Goal: Information Seeking & Learning: Learn about a topic

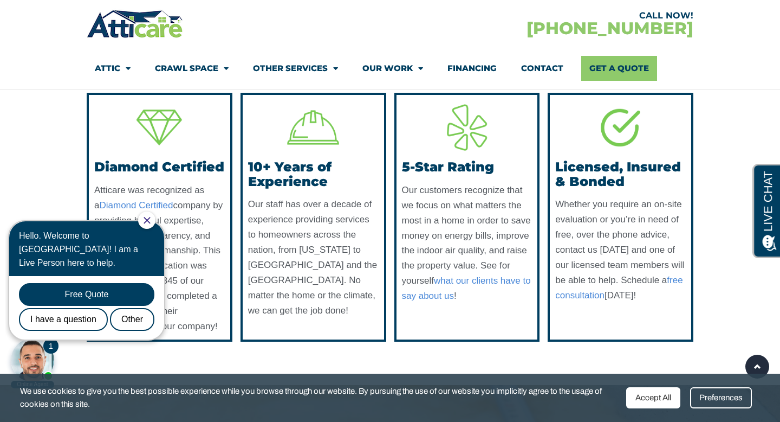
scroll to position [2678, 0]
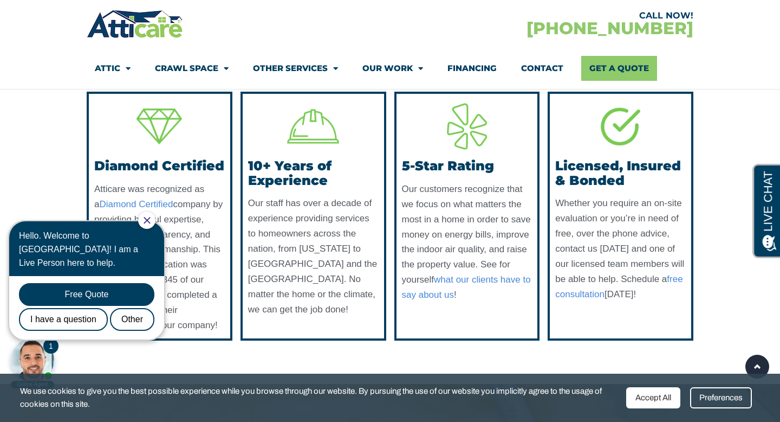
click at [152, 215] on div at bounding box center [146, 219] width 17 height 17
click at [151, 218] on icon "Close Chat" at bounding box center [147, 220] width 7 height 7
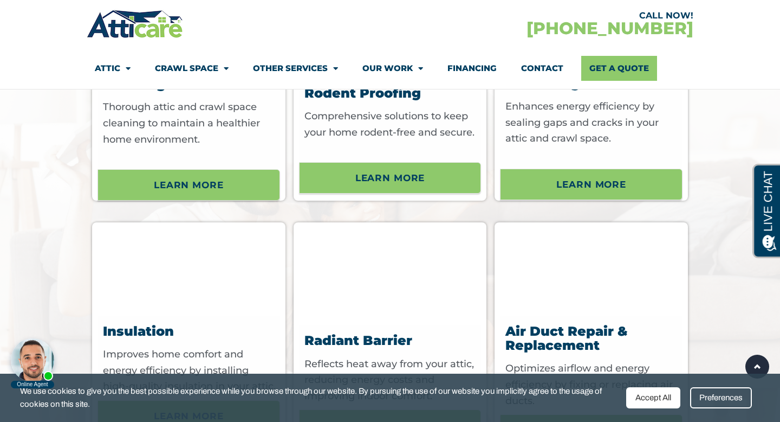
scroll to position [3416, 0]
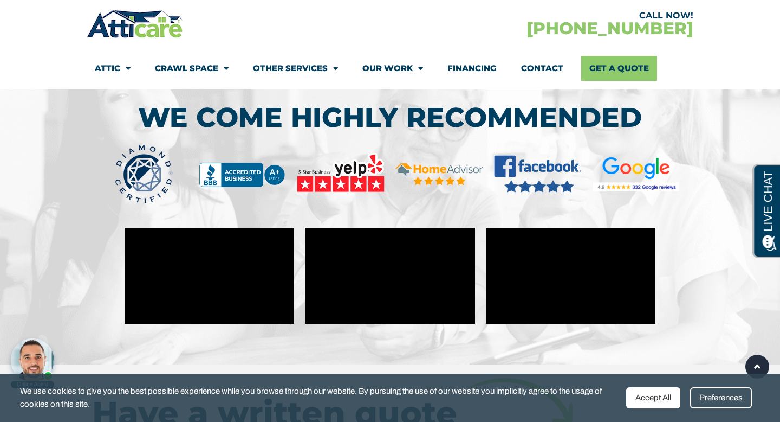
scroll to position [4293, 0]
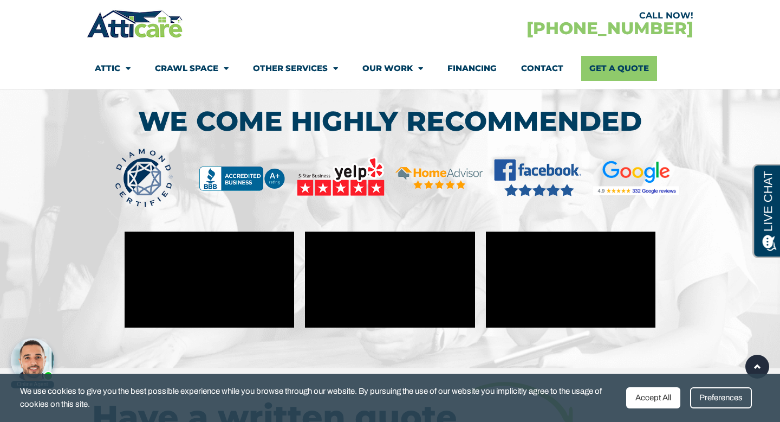
click at [139, 199] on img at bounding box center [144, 178] width 99 height 60
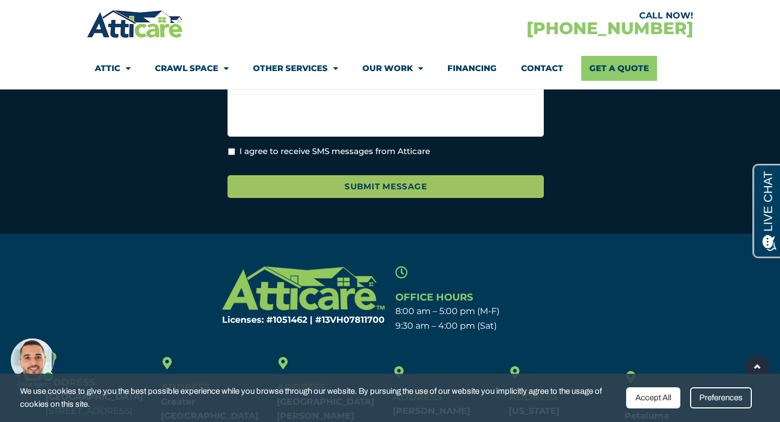
scroll to position [1067, 0]
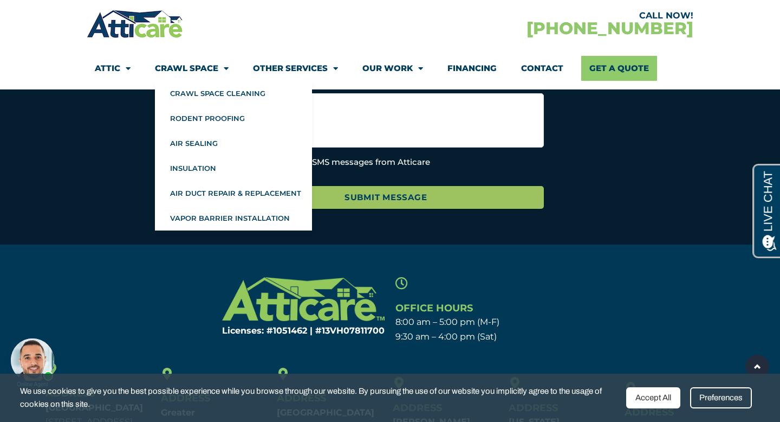
click at [124, 148] on section "Instagram This field is for validation purposes and should be left unchanged. F…" at bounding box center [389, 42] width 769 height 362
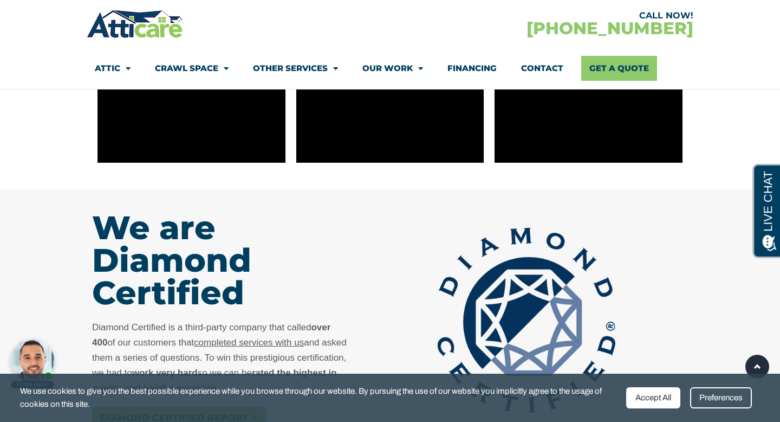
scroll to position [0, 0]
